Goal: Browse casually: Explore the website without a specific task or goal

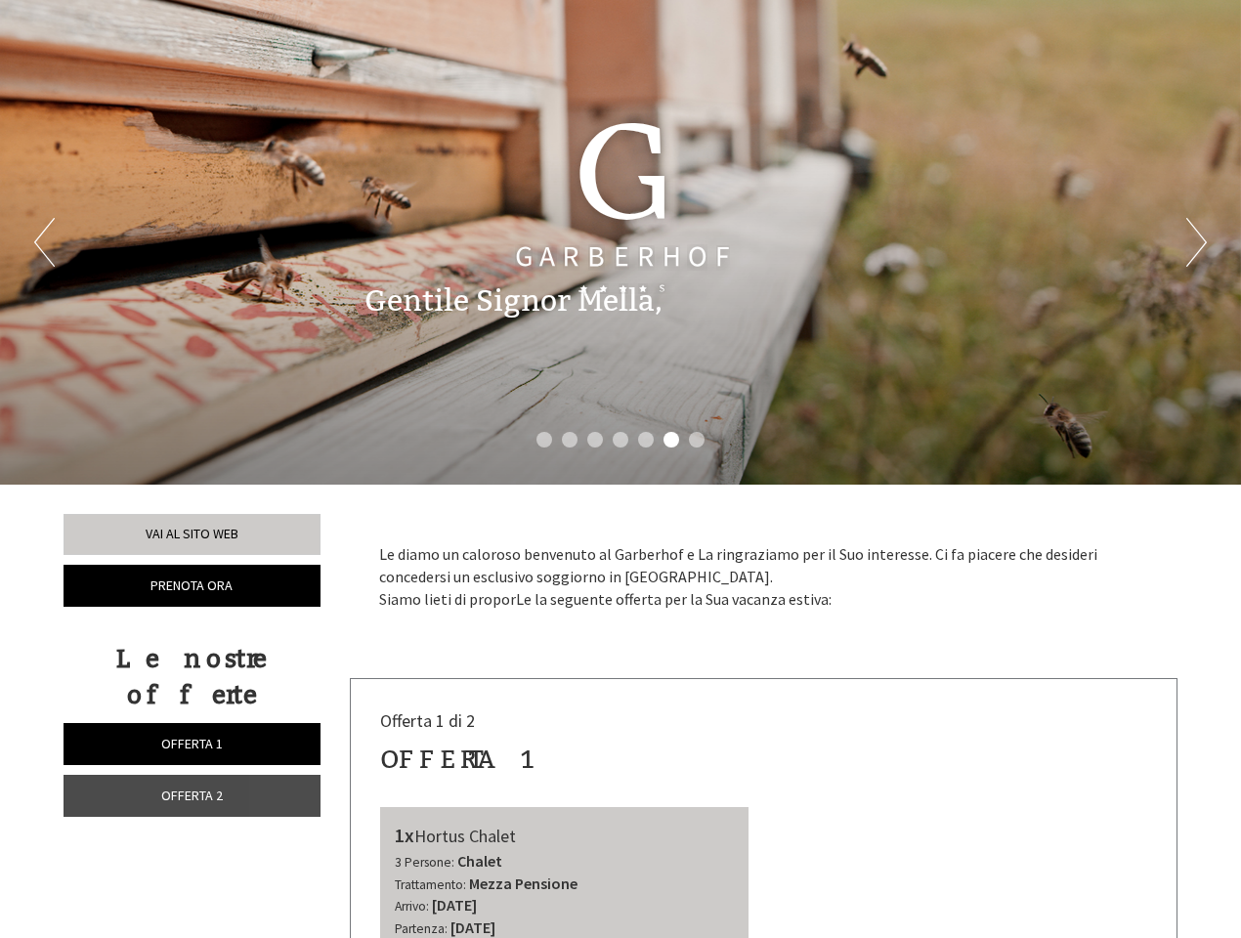
click at [621, 469] on div "Previous Next 1 2 3 4 5 6 7" at bounding box center [620, 242] width 1241 height 485
click at [44, 242] on button "Previous" at bounding box center [44, 242] width 21 height 49
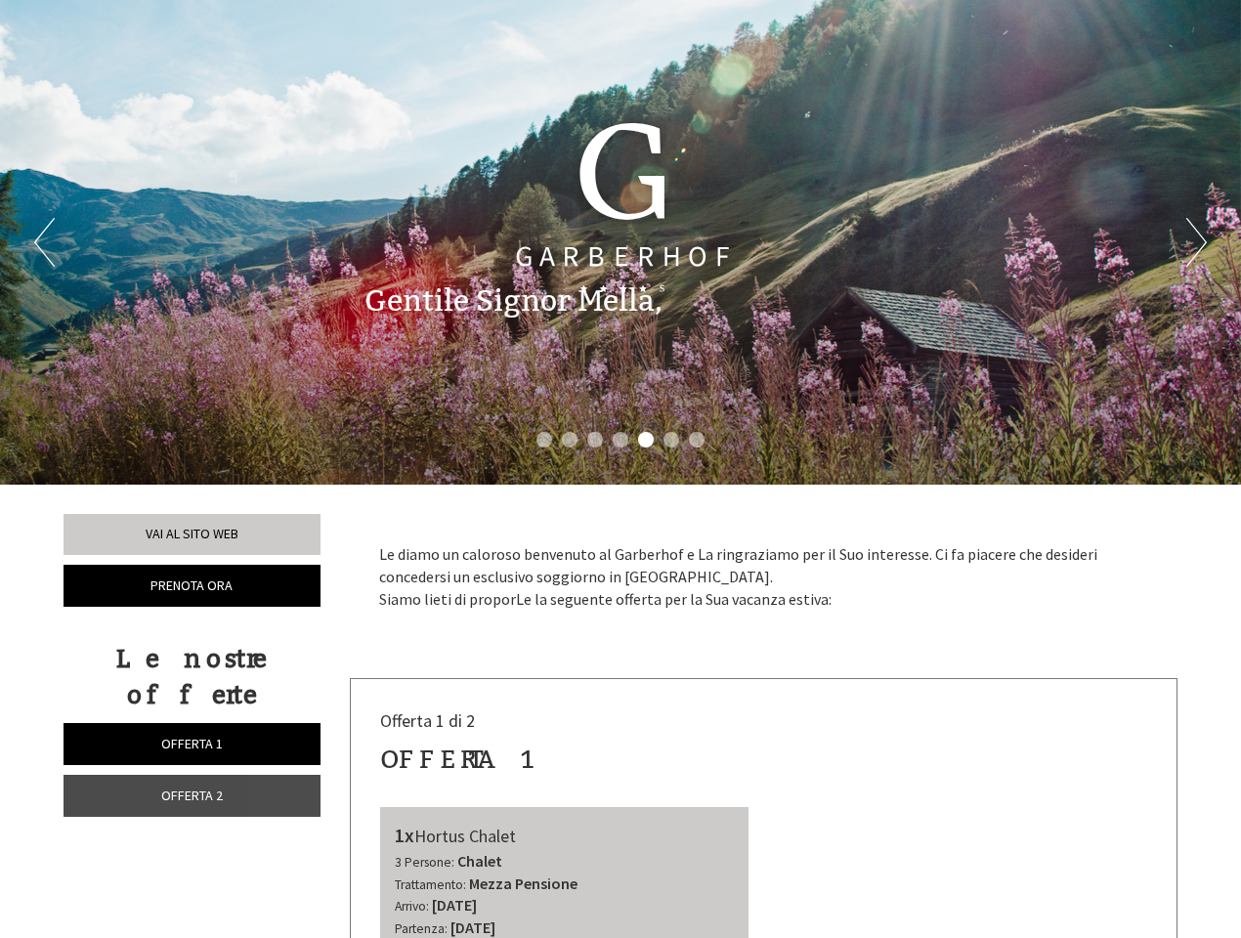
click at [1196, 242] on button "Next" at bounding box center [1196, 242] width 21 height 49
click at [544, 440] on li "1" at bounding box center [545, 440] width 16 height 16
click at [570, 440] on li "2" at bounding box center [570, 440] width 16 height 16
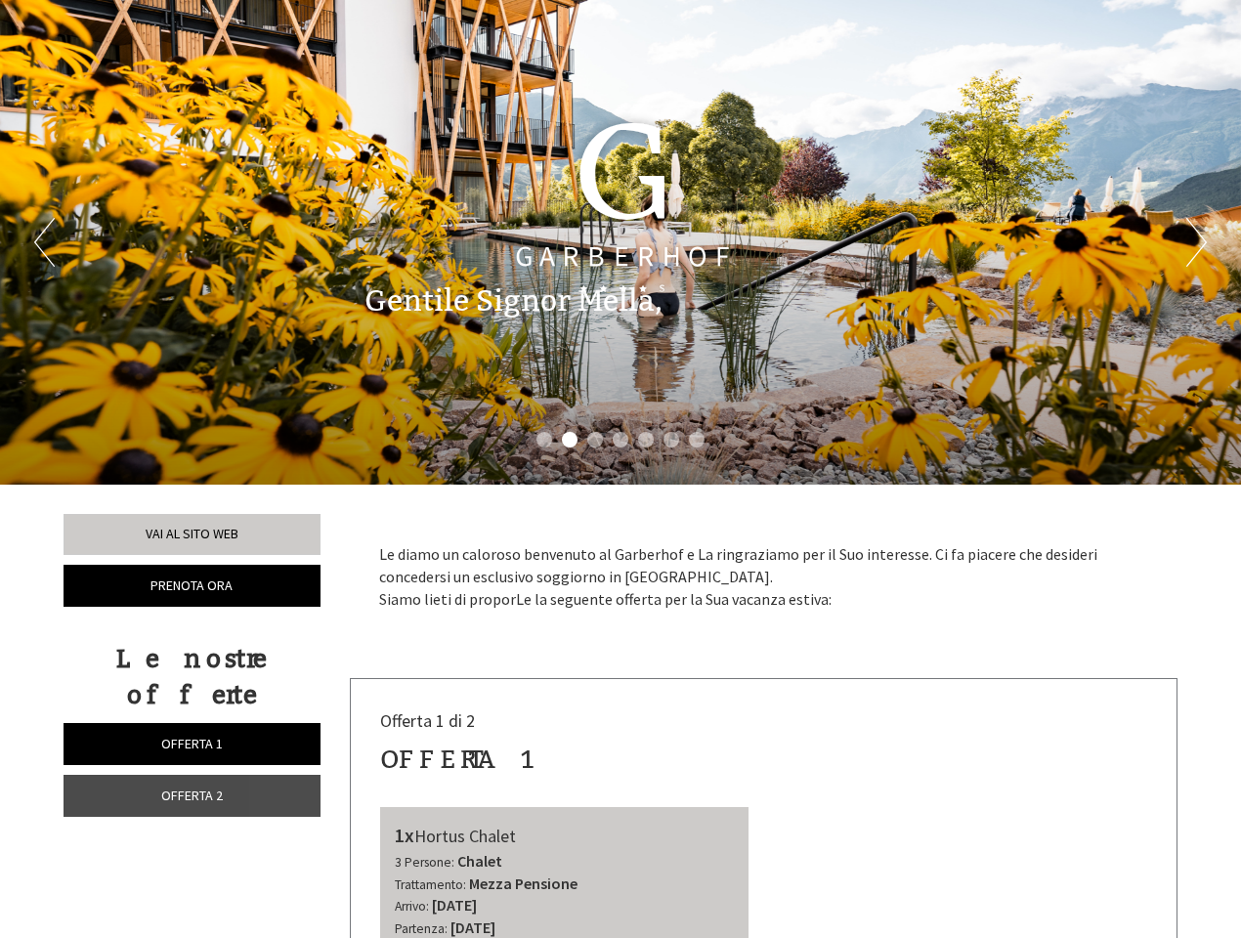
click at [595, 440] on li "3" at bounding box center [595, 440] width 16 height 16
click at [621, 440] on li "4" at bounding box center [621, 440] width 16 height 16
click at [646, 440] on li "5" at bounding box center [646, 440] width 16 height 16
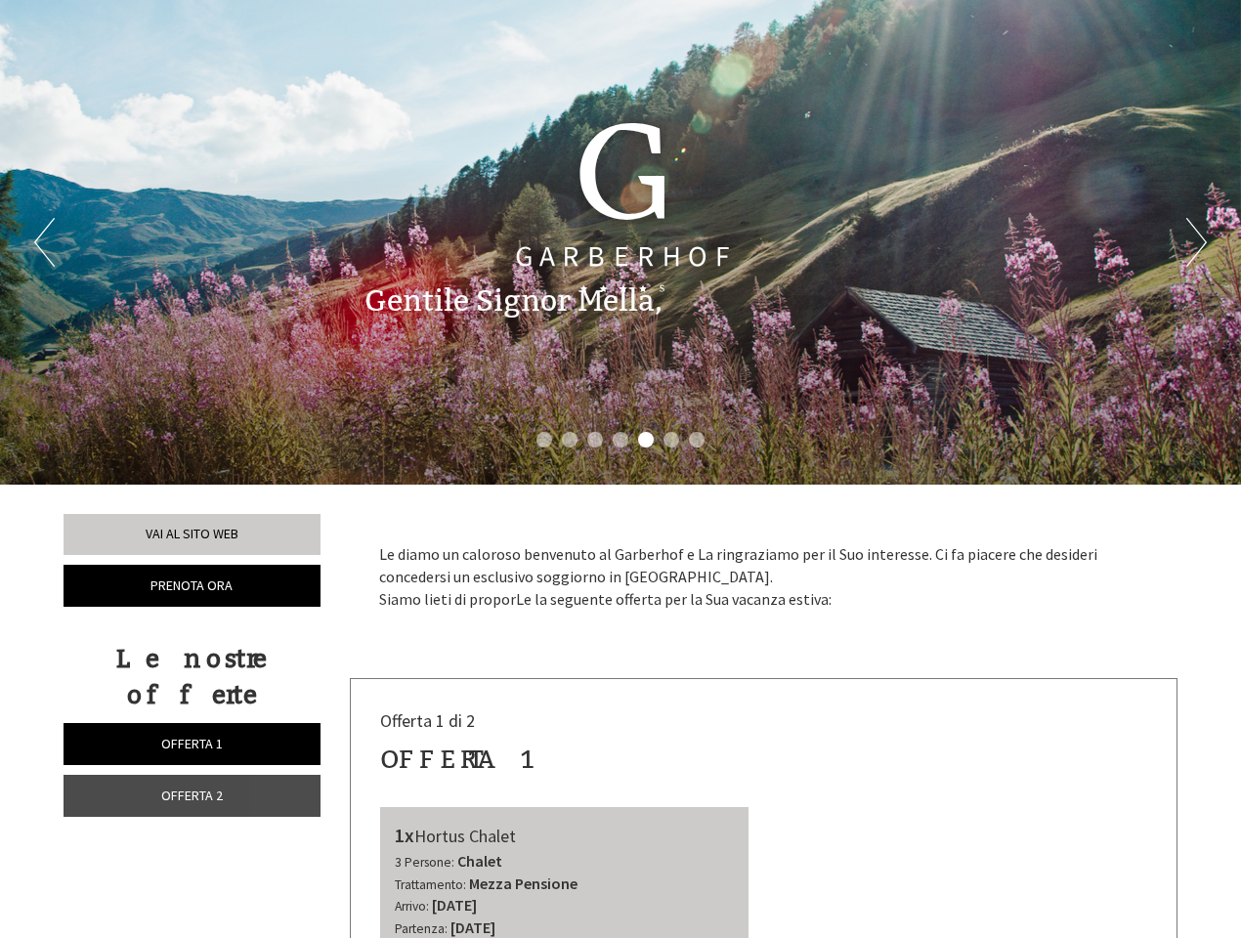
click at [671, 440] on li "6" at bounding box center [672, 440] width 16 height 16
click at [697, 440] on li "7" at bounding box center [697, 440] width 16 height 16
